Goal: Task Accomplishment & Management: Use online tool/utility

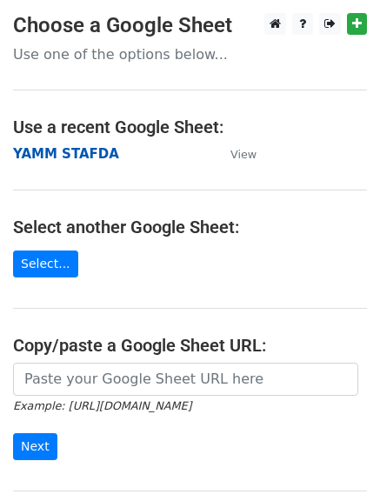
click at [79, 155] on strong "YAMM STAFDA" at bounding box center [66, 154] width 106 height 16
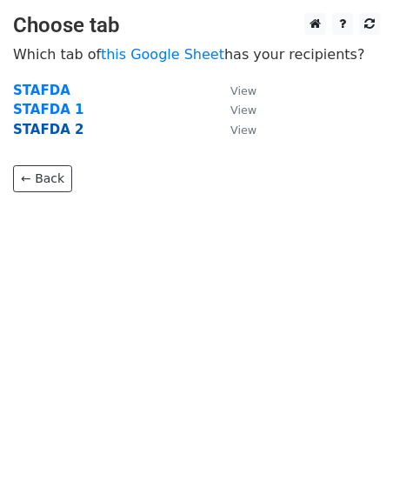
click at [57, 128] on strong "STAFDA 2" at bounding box center [48, 130] width 70 height 16
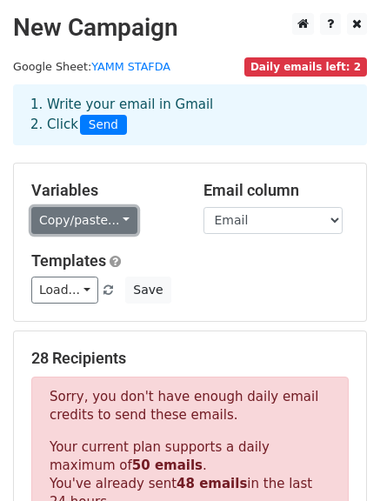
click at [116, 219] on link "Copy/paste..." at bounding box center [84, 220] width 106 height 27
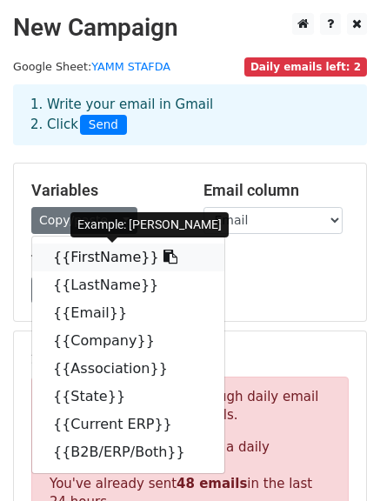
click at [91, 255] on link "{{FirstName}}" at bounding box center [128, 257] width 192 height 28
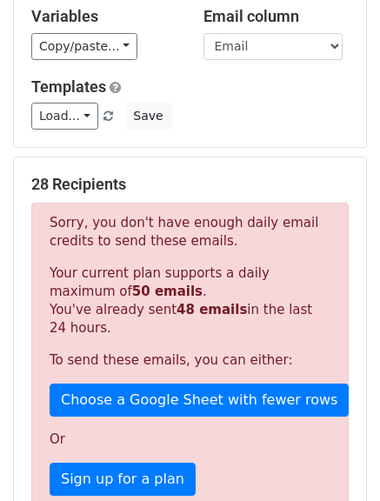
scroll to position [261, 0]
